Goal: Check status

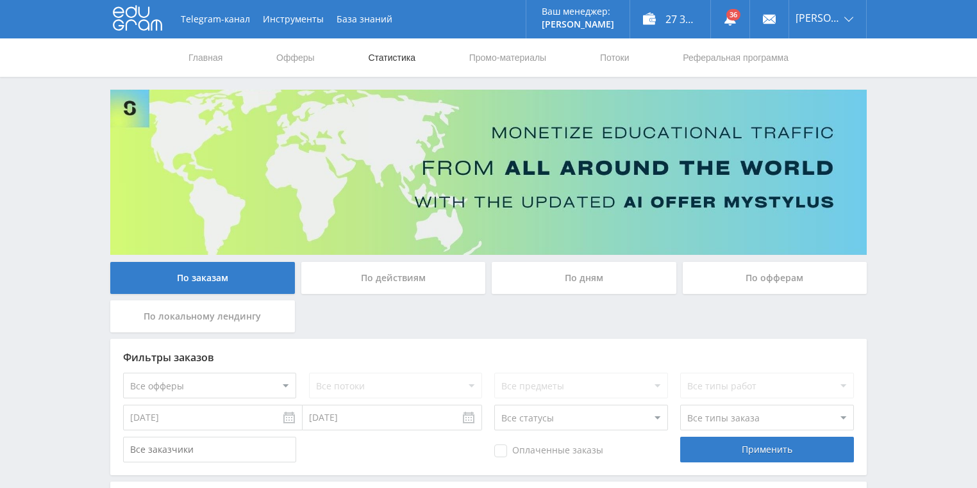
scroll to position [103, 0]
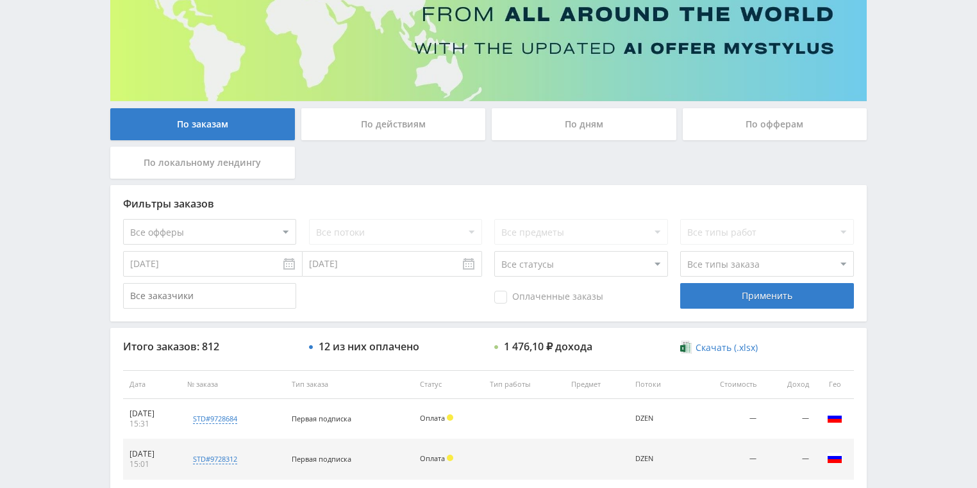
click at [376, 128] on div "По действиям" at bounding box center [393, 124] width 185 height 32
click at [0, 0] on input "По действиям" at bounding box center [0, 0] width 0 height 0
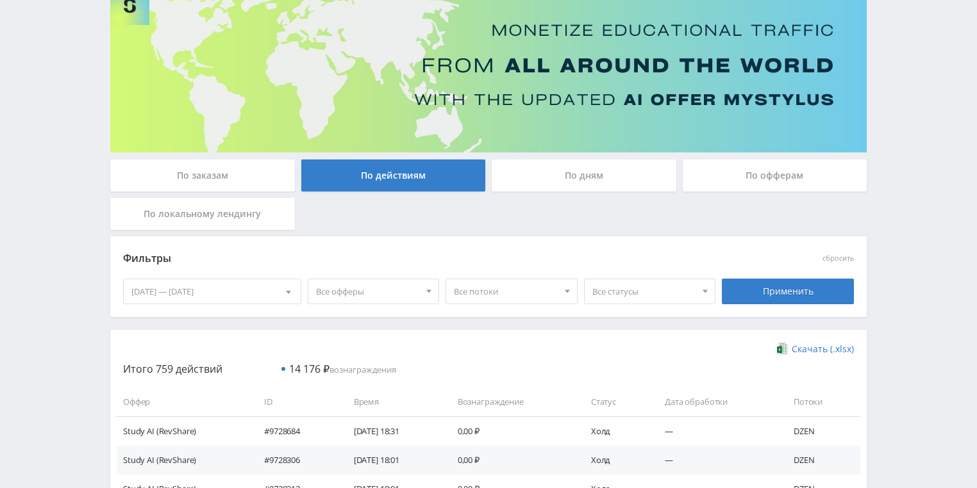
click at [574, 177] on div "По дням" at bounding box center [584, 176] width 185 height 32
click at [0, 0] on input "По дням" at bounding box center [0, 0] width 0 height 0
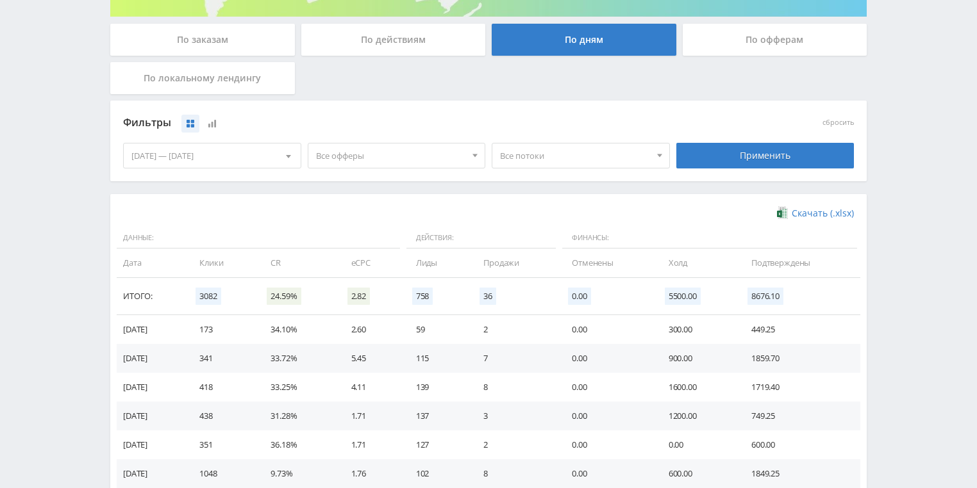
scroll to position [308, 0]
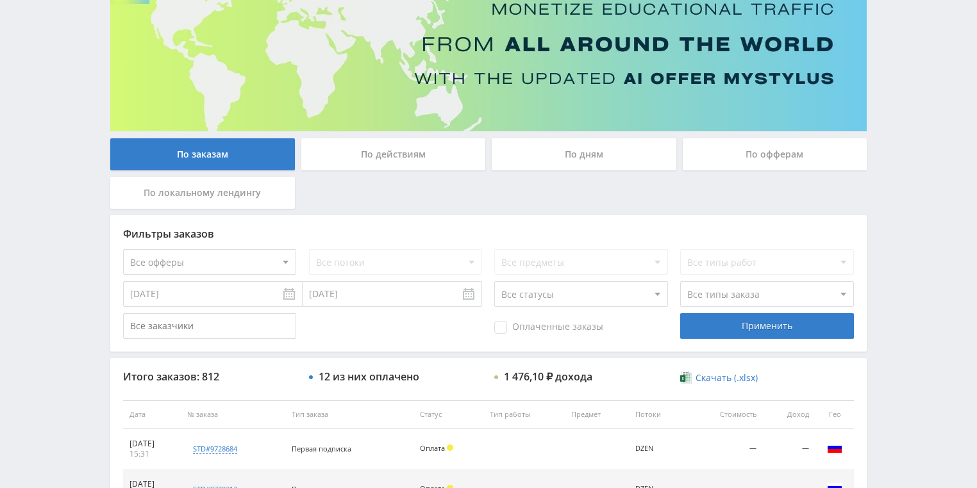
click at [413, 149] on div "По действиям" at bounding box center [393, 154] width 185 height 32
click at [0, 0] on input "По действиям" at bounding box center [0, 0] width 0 height 0
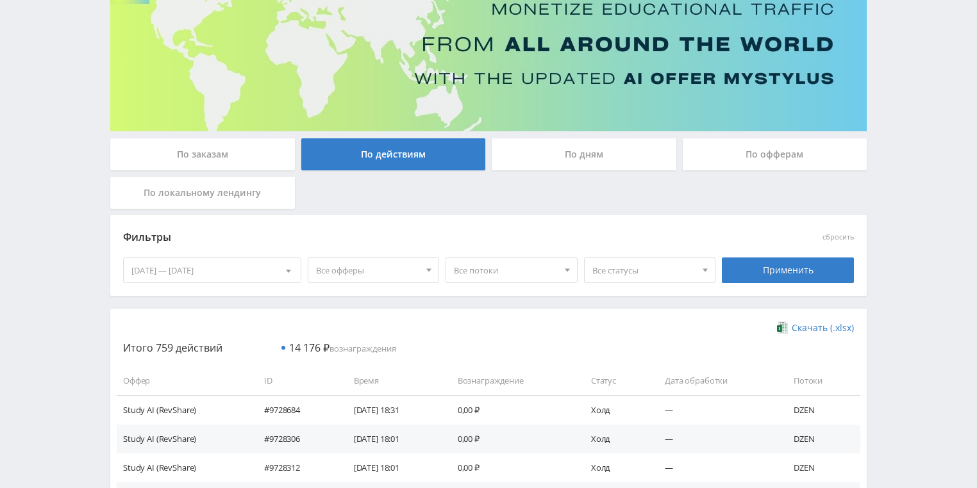
click at [565, 149] on div "По дням" at bounding box center [584, 154] width 185 height 32
click at [0, 0] on input "По дням" at bounding box center [0, 0] width 0 height 0
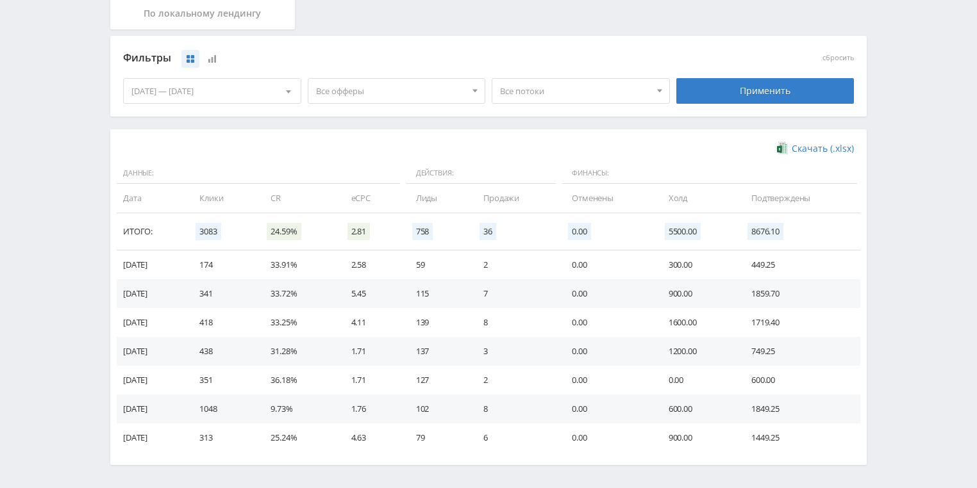
scroll to position [329, 0]
